Goal: Transaction & Acquisition: Purchase product/service

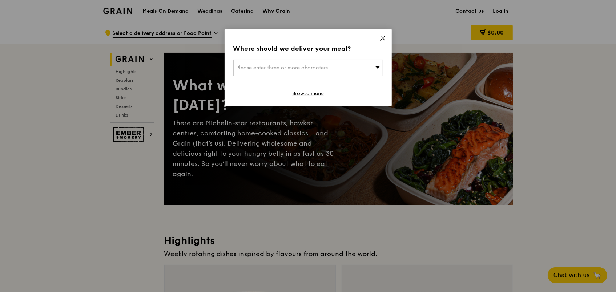
click at [277, 68] on span "Please enter three or more characters" at bounding box center [282, 68] width 92 height 6
click at [335, 65] on input "search" at bounding box center [308, 68] width 149 height 16
click at [381, 36] on icon at bounding box center [382, 38] width 7 height 7
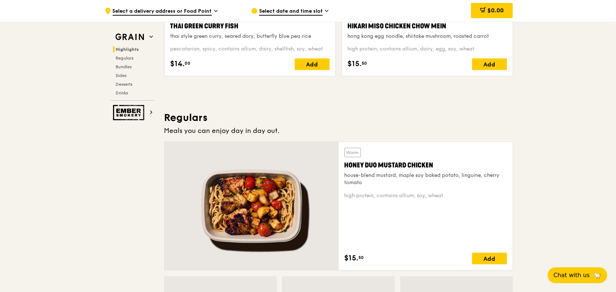
scroll to position [356, 0]
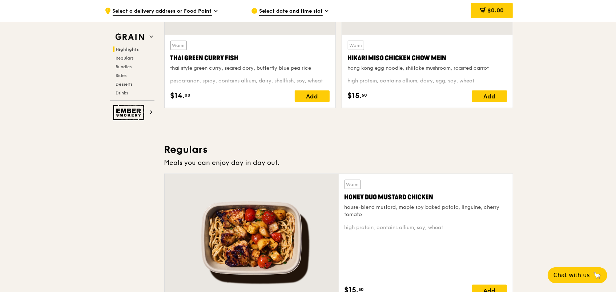
drag, startPoint x: 344, startPoint y: 195, endPoint x: 435, endPoint y: 195, distance: 90.8
click at [435, 195] on div "Honey Duo Mustard Chicken" at bounding box center [425, 197] width 162 height 10
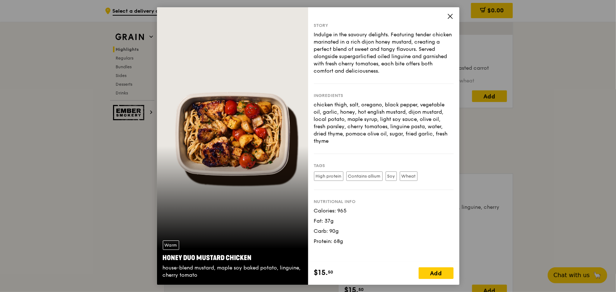
click at [450, 19] on icon at bounding box center [450, 16] width 7 height 7
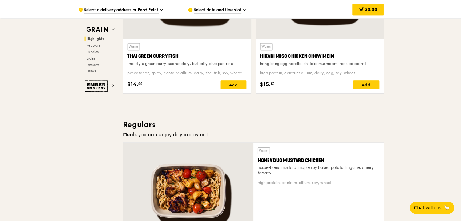
scroll to position [436, 0]
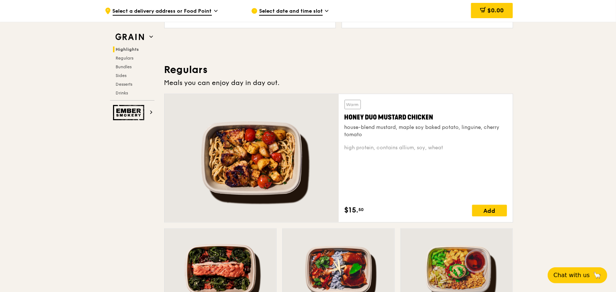
drag, startPoint x: 346, startPoint y: 114, endPoint x: 457, endPoint y: 113, distance: 111.2
click at [457, 113] on div "Warm Honey Duo Mustard Chicken house-blend mustard, maple soy baked potato, lin…" at bounding box center [426, 158] width 174 height 128
copy div "Honey Duo Mustard Chicken"
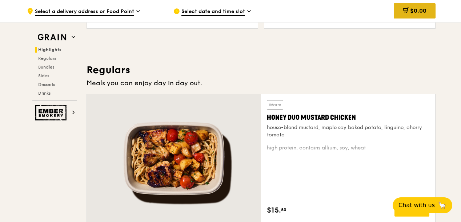
scroll to position [436, 0]
